Goal: Transaction & Acquisition: Purchase product/service

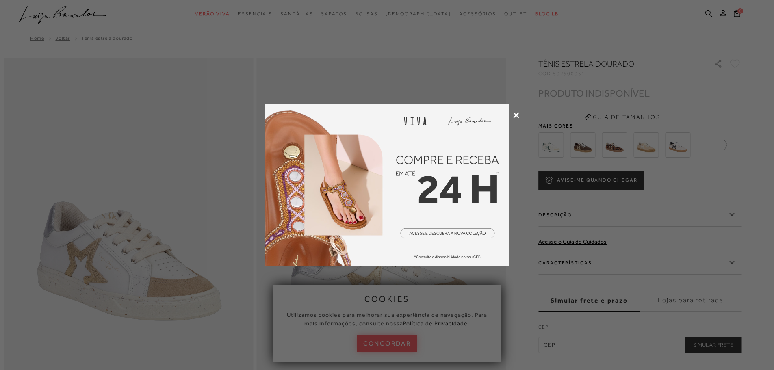
click at [516, 115] on icon at bounding box center [516, 115] width 6 height 6
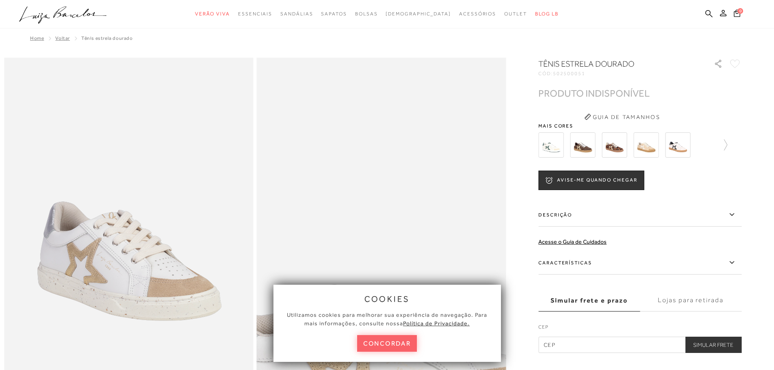
scroll to position [122, 0]
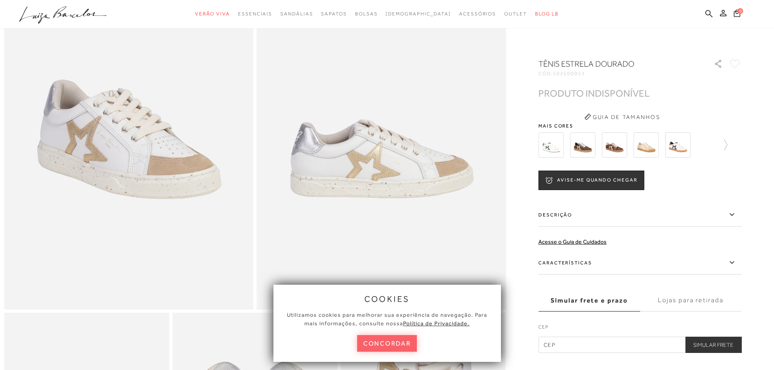
click at [410, 340] on button "concordar" at bounding box center [387, 343] width 60 height 17
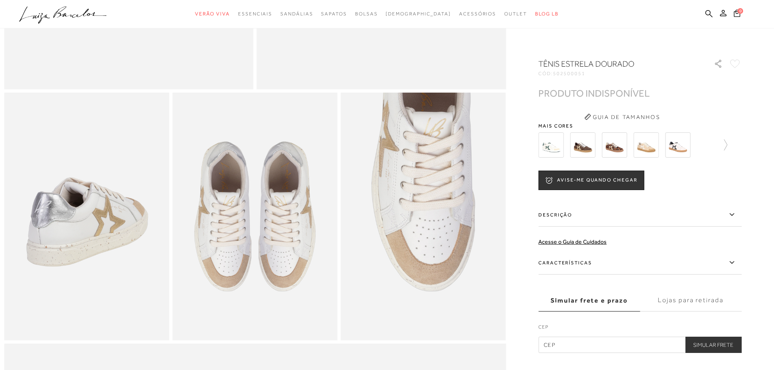
scroll to position [406, 0]
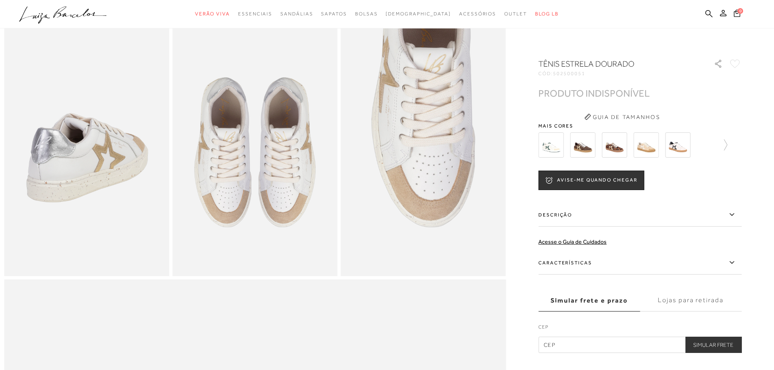
click at [556, 147] on img at bounding box center [550, 144] width 25 height 25
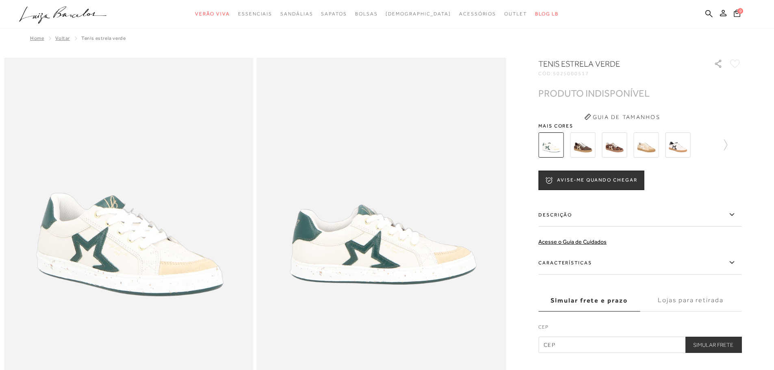
click at [581, 146] on img at bounding box center [582, 144] width 25 height 25
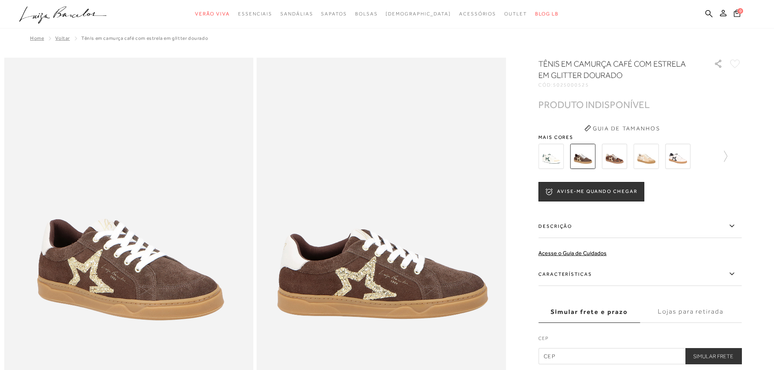
click at [609, 150] on img at bounding box center [614, 156] width 25 height 25
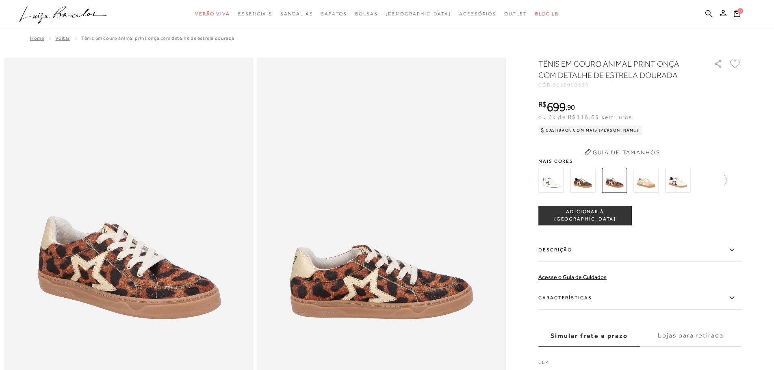
click at [657, 154] on button "Guia de Tamanhos" at bounding box center [621, 152] width 81 height 13
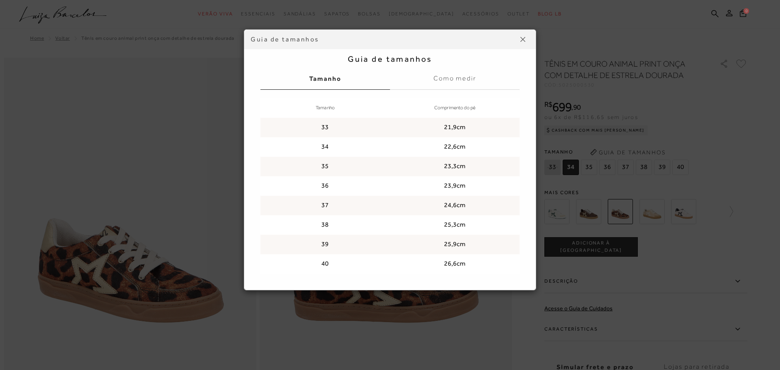
click at [683, 141] on div "Guia de tamanhos Guia de tamanhos [GEOGRAPHIC_DATA] Como medir Tamanho Comprime…" at bounding box center [390, 185] width 780 height 370
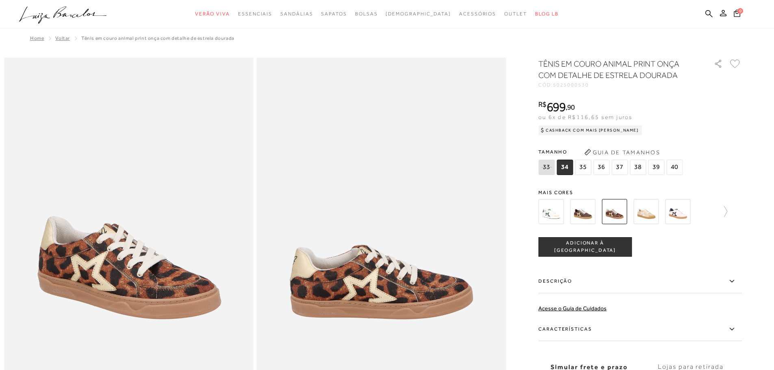
click at [701, 8] on ul ".a{fill-rule:evenodd;} Verão Viva Em alta Favoritos das Influenciadoras Apostas…" at bounding box center [381, 14] width 724 height 15
click at [709, 12] on icon at bounding box center [708, 14] width 7 height 8
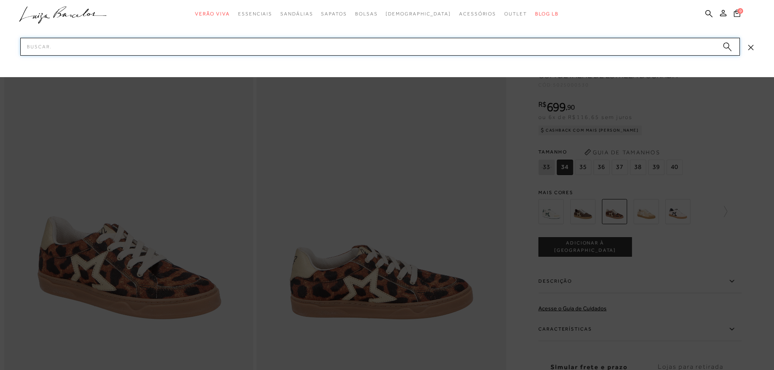
click at [354, 50] on input "Pesquisar" at bounding box center [380, 47] width 720 height 18
type input "tenis"
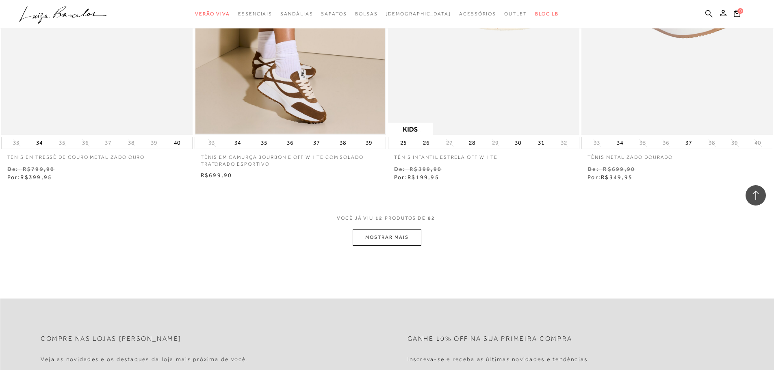
scroll to position [975, 0]
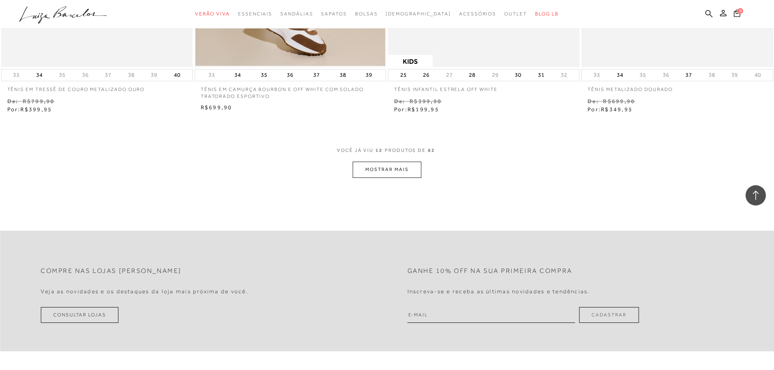
click at [400, 171] on button "MOSTRAR MAIS" at bounding box center [387, 170] width 68 height 16
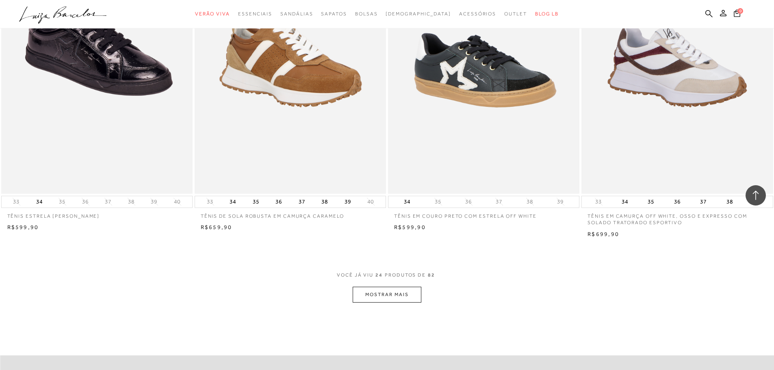
scroll to position [1909, 0]
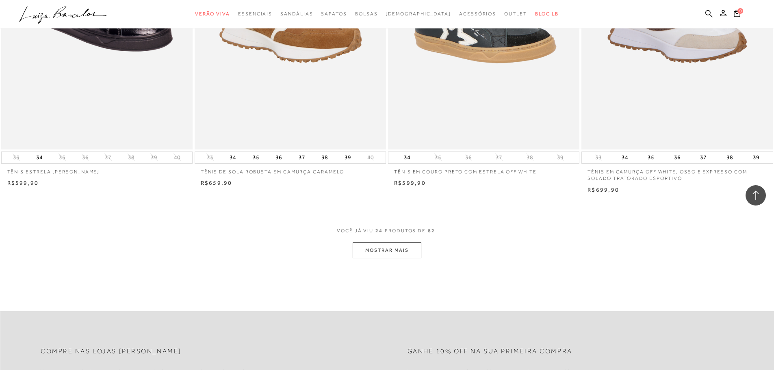
click at [415, 258] on button "MOSTRAR MAIS" at bounding box center [387, 251] width 68 height 16
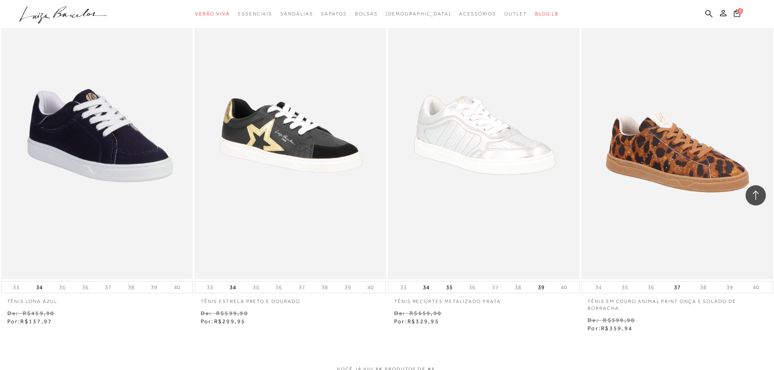
scroll to position [2925, 0]
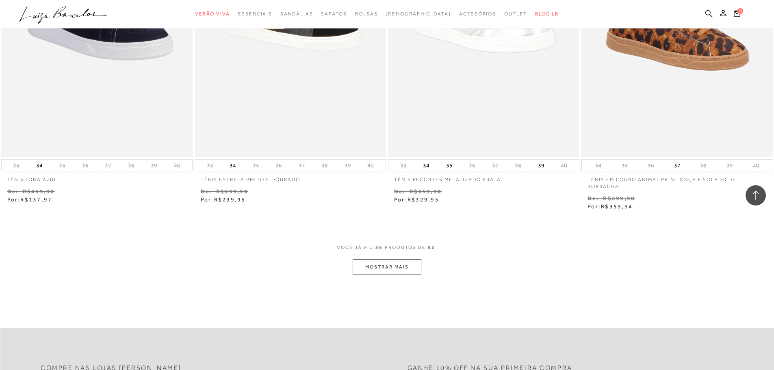
click at [410, 267] on button "MOSTRAR MAIS" at bounding box center [387, 267] width 68 height 16
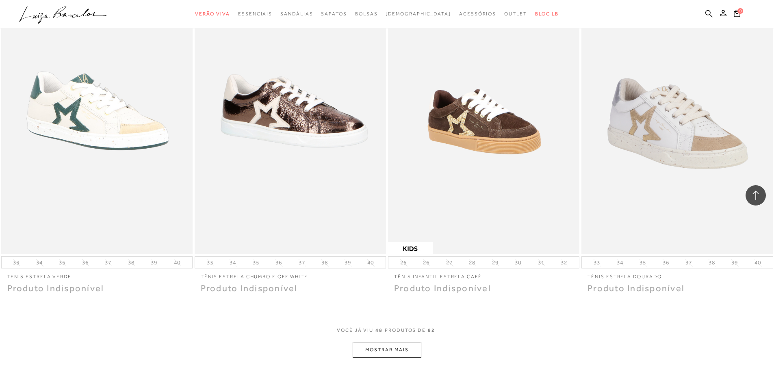
scroll to position [3941, 0]
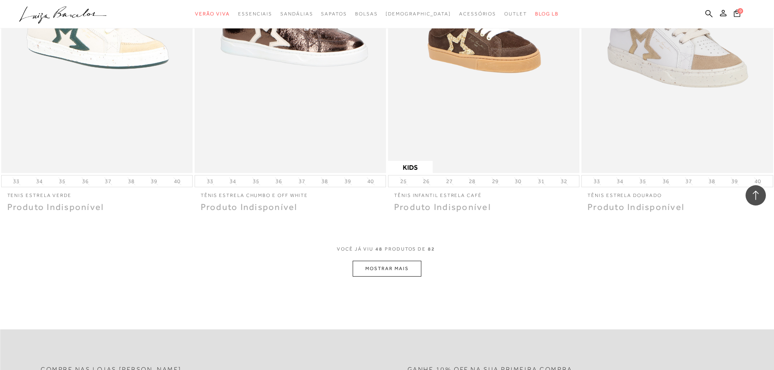
click at [410, 267] on button "MOSTRAR MAIS" at bounding box center [387, 269] width 68 height 16
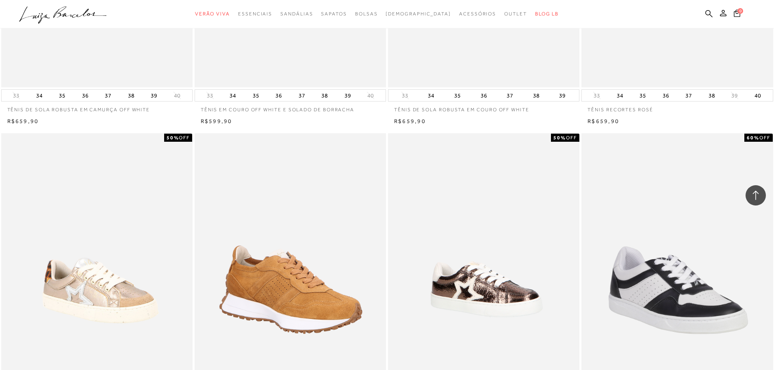
scroll to position [0, 0]
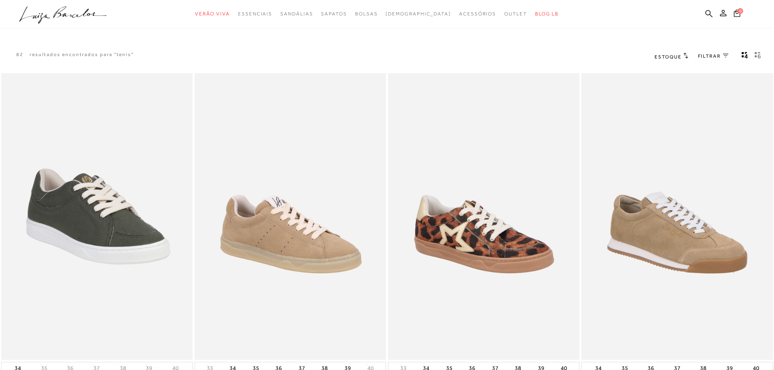
click at [720, 55] on span "FILTRAR" at bounding box center [709, 56] width 23 height 7
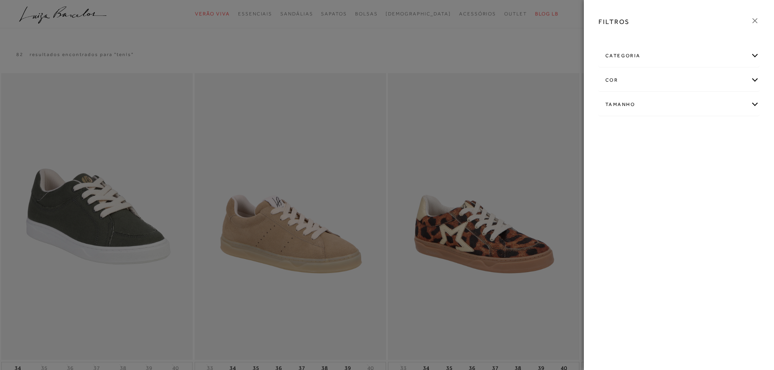
click at [673, 103] on div "Tamanho" at bounding box center [679, 105] width 160 height 22
click at [638, 178] on label "38" at bounding box center [637, 173] width 19 height 17
click at [635, 178] on input "38" at bounding box center [630, 175] width 8 height 8
checkbox input "true"
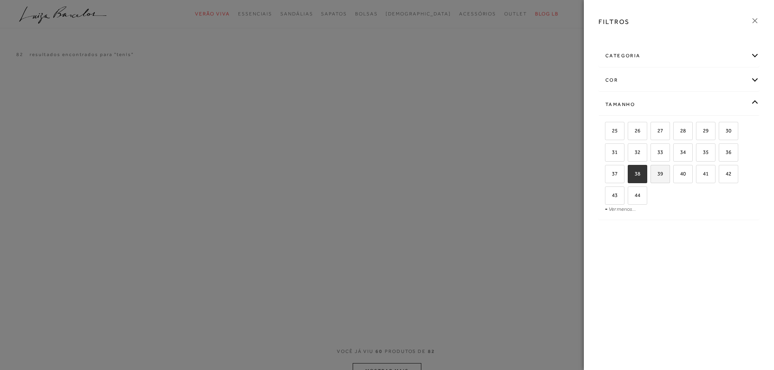
click at [654, 176] on span "39" at bounding box center [657, 174] width 12 height 6
click at [654, 176] on input "39" at bounding box center [653, 175] width 8 height 8
checkbox input "true"
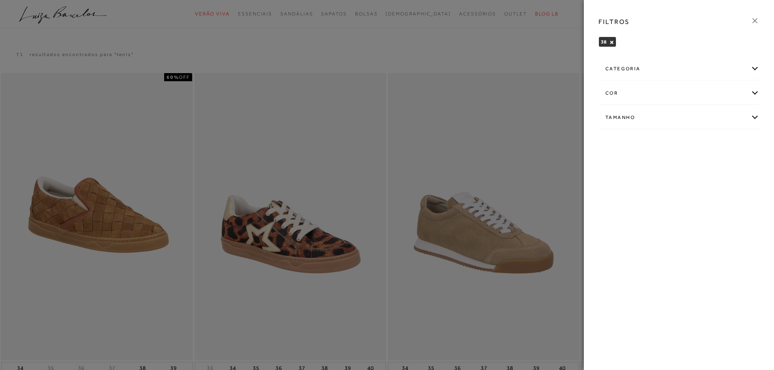
click at [568, 48] on div at bounding box center [387, 185] width 774 height 370
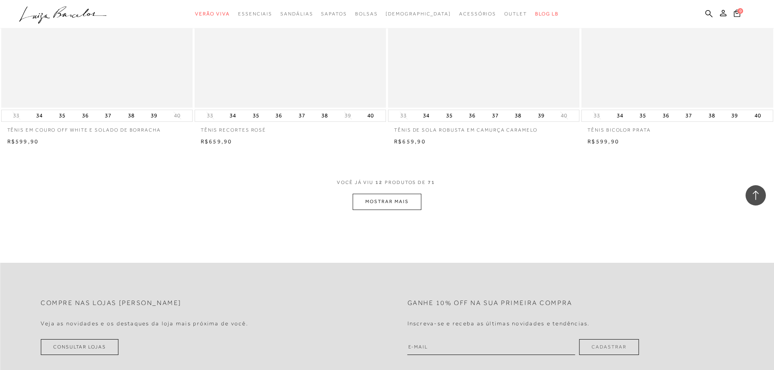
scroll to position [1056, 0]
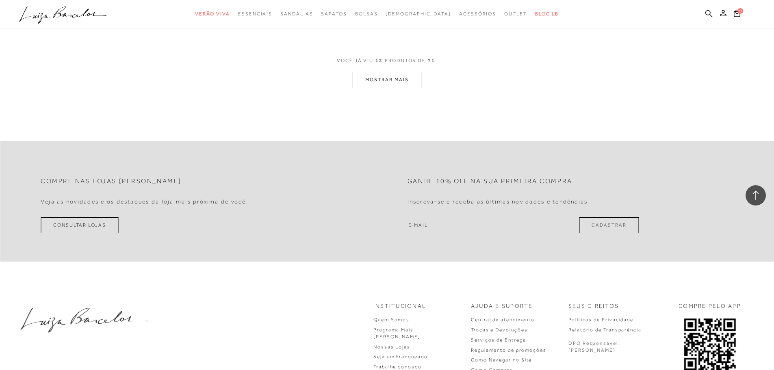
click at [364, 77] on button "MOSTRAR MAIS" at bounding box center [387, 80] width 68 height 16
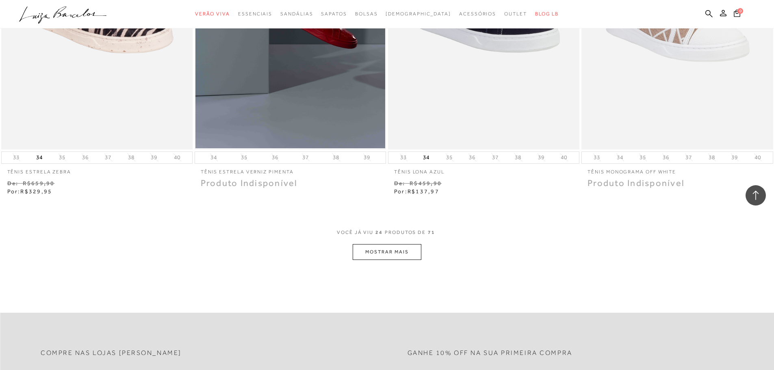
scroll to position [2072, 0]
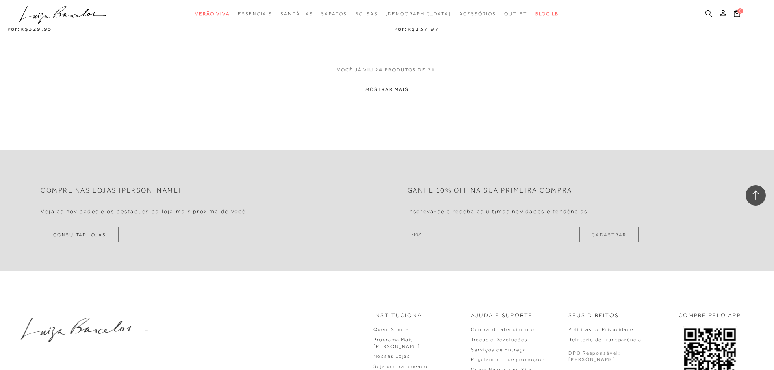
click at [402, 95] on button "MOSTRAR MAIS" at bounding box center [387, 90] width 68 height 16
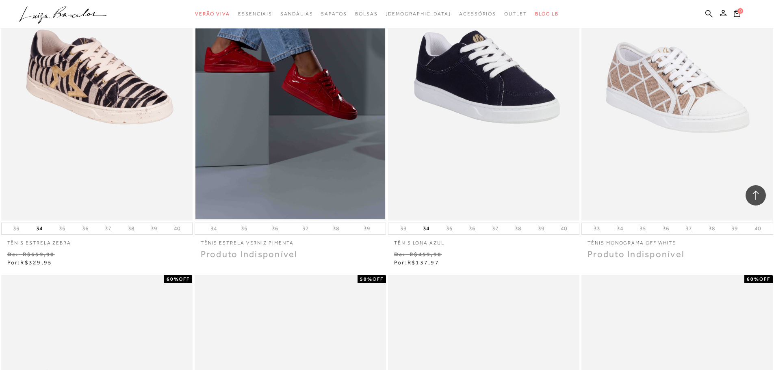
scroll to position [1950, 0]
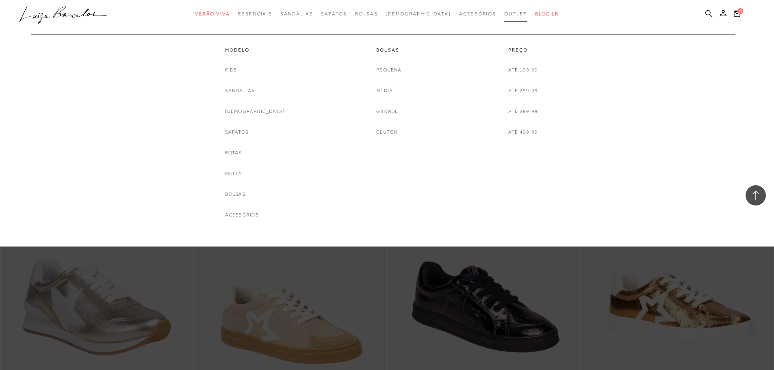
click at [504, 11] on span "Outlet" at bounding box center [515, 14] width 23 height 6
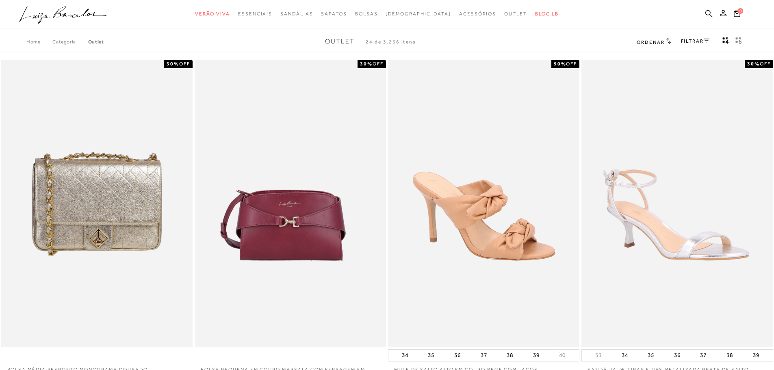
click at [700, 40] on link "FILTRAR" at bounding box center [695, 41] width 28 height 6
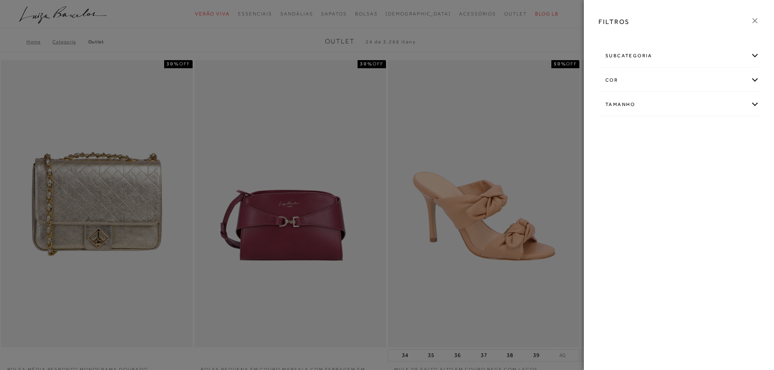
click at [625, 99] on div "Tamanho" at bounding box center [679, 105] width 160 height 22
click at [624, 166] on link "Ver mais..." at bounding box center [620, 166] width 22 height 6
click at [722, 177] on label "38" at bounding box center [721, 173] width 19 height 17
click at [718, 177] on input "38" at bounding box center [714, 175] width 8 height 8
checkbox input "true"
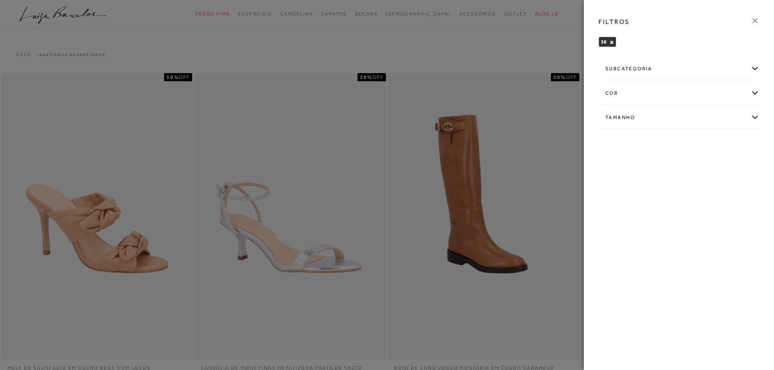
click at [681, 121] on div "Tamanho" at bounding box center [679, 118] width 160 height 22
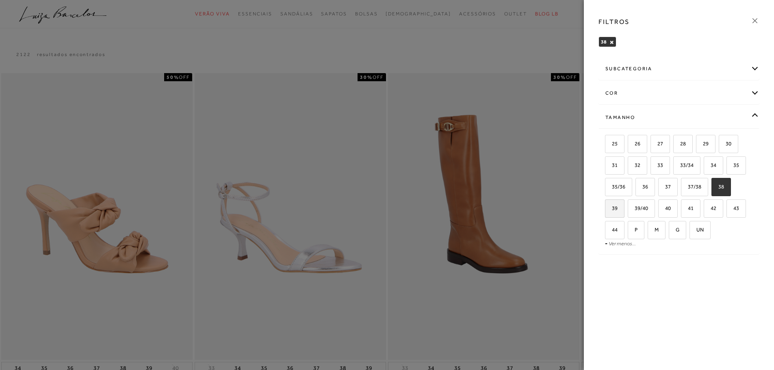
click at [617, 203] on label "39" at bounding box center [614, 208] width 19 height 17
click at [612, 206] on input "39" at bounding box center [608, 210] width 8 height 8
checkbox input "true"
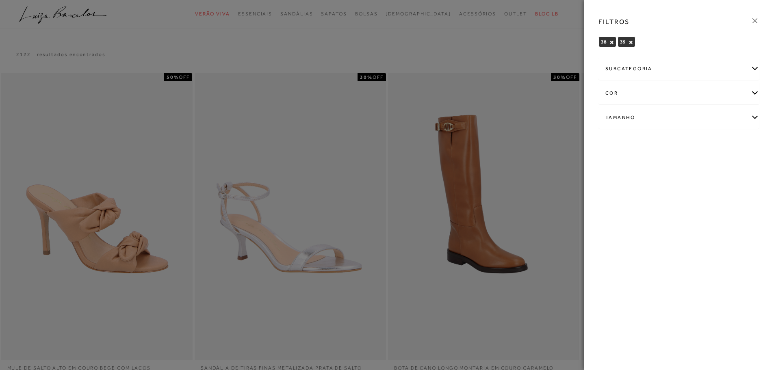
click at [525, 54] on div at bounding box center [387, 185] width 774 height 370
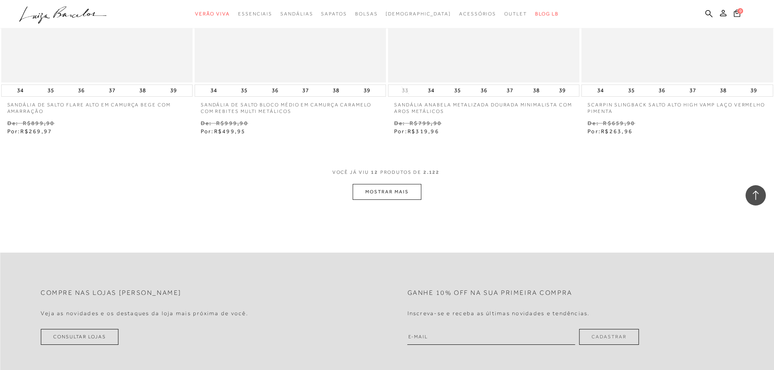
scroll to position [1138, 0]
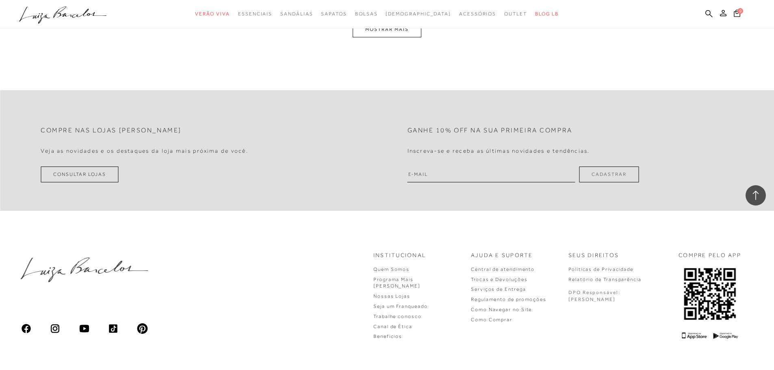
click at [385, 37] on button "MOSTRAR MAIS" at bounding box center [387, 30] width 68 height 16
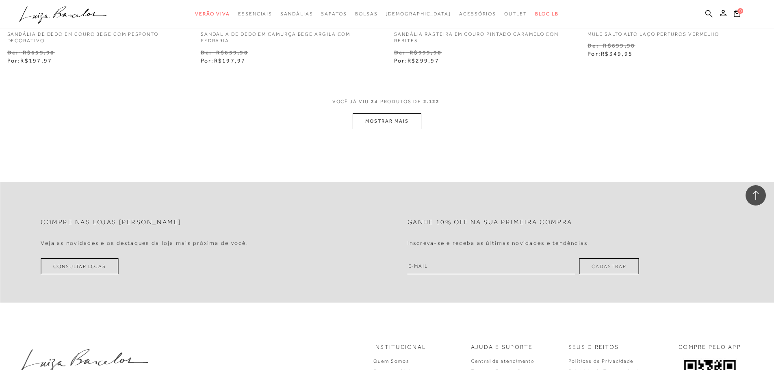
scroll to position [2183, 0]
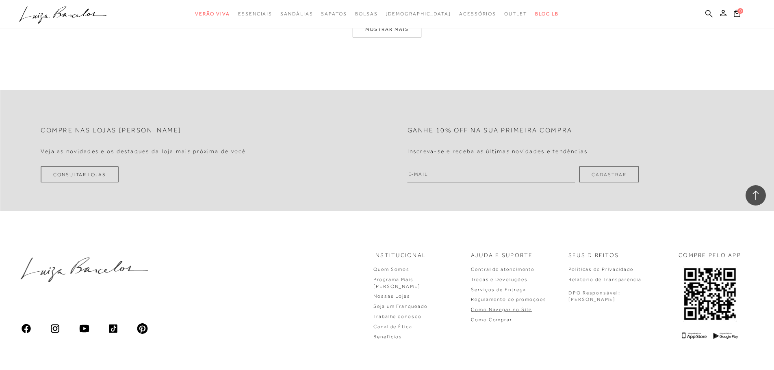
click at [532, 312] on link "Como Navegar no Site" at bounding box center [501, 310] width 61 height 6
